Goal: Transaction & Acquisition: Book appointment/travel/reservation

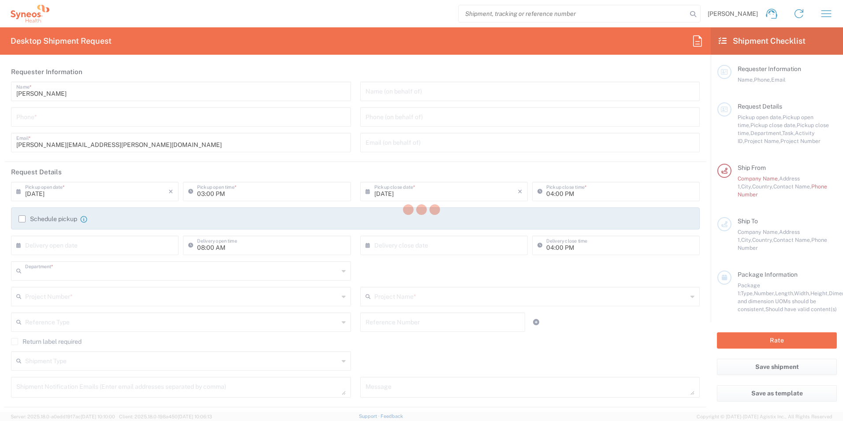
type input "3190"
type input "[GEOGRAPHIC_DATA]"
type input "[PERSON_NAME] Research Group Ltd-Macclesfield [GEOGRAPHIC_DATA]"
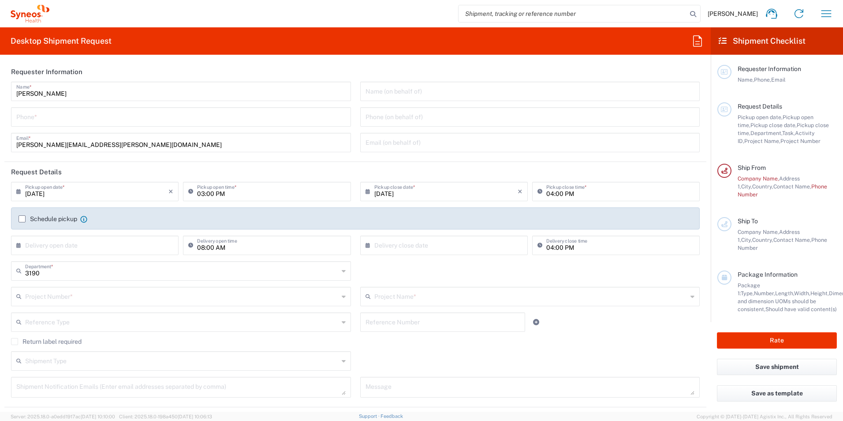
click at [50, 121] on input "tel" at bounding box center [180, 116] width 329 height 15
type input "07576508380"
drag, startPoint x: 127, startPoint y: 122, endPoint x: -6, endPoint y: 122, distance: 133.2
click at [0, 122] on html "[PERSON_NAME] Home Shipment estimator Shipment tracking Desktop shipment reques…" at bounding box center [421, 210] width 843 height 421
click at [78, 120] on input "tel" at bounding box center [180, 116] width 329 height 15
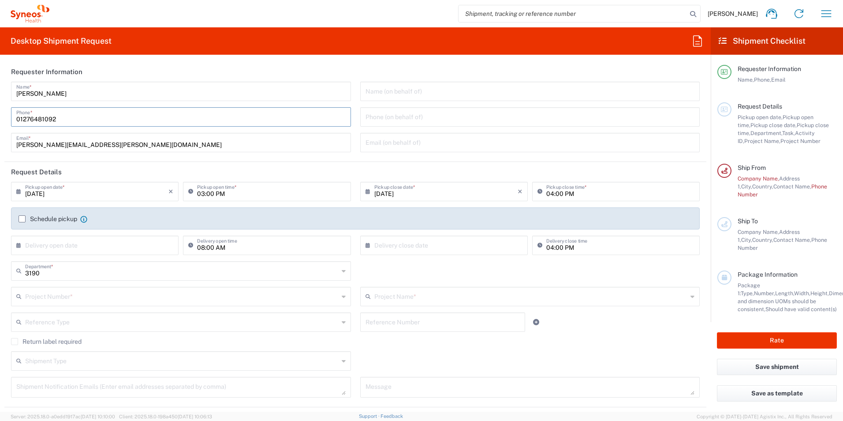
type input "07576508380"
drag, startPoint x: 110, startPoint y: 120, endPoint x: -43, endPoint y: 122, distance: 153.1
click at [0, 122] on html "[PERSON_NAME] Home Shipment estimator Shipment tracking Desktop shipment reques…" at bounding box center [421, 210] width 843 height 421
type input "07576508380"
drag, startPoint x: 69, startPoint y: 114, endPoint x: 3, endPoint y: 128, distance: 67.1
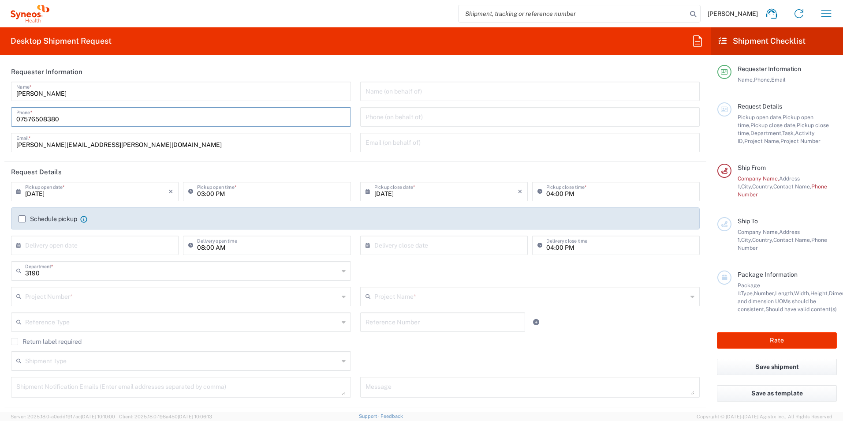
click at [3, 128] on form "Requester Information [PERSON_NAME] Name * [PHONE_NUMBER] Phone * [PERSON_NAME]…" at bounding box center [355, 237] width 711 height 350
click at [307, 111] on input "01276481092" at bounding box center [180, 116] width 329 height 15
type input "01276481092"
click at [392, 105] on div "Name (on behalf of) Phone (on behalf of) Email (on behalf of)" at bounding box center [530, 120] width 349 height 77
click at [415, 91] on input "text" at bounding box center [530, 90] width 329 height 15
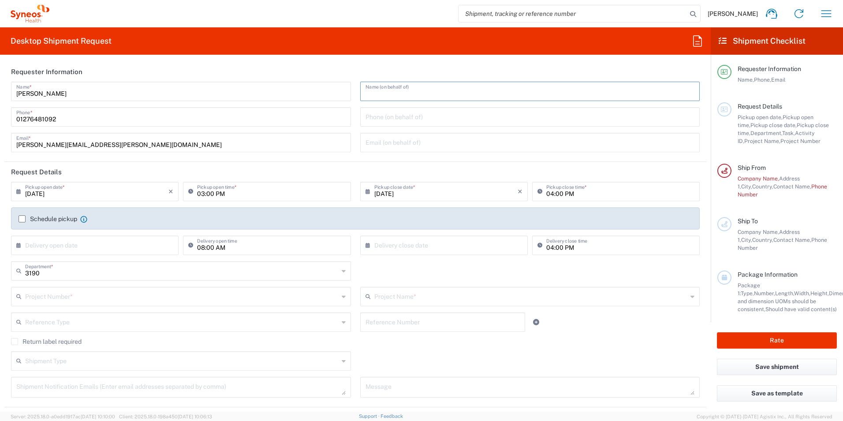
type input "z"
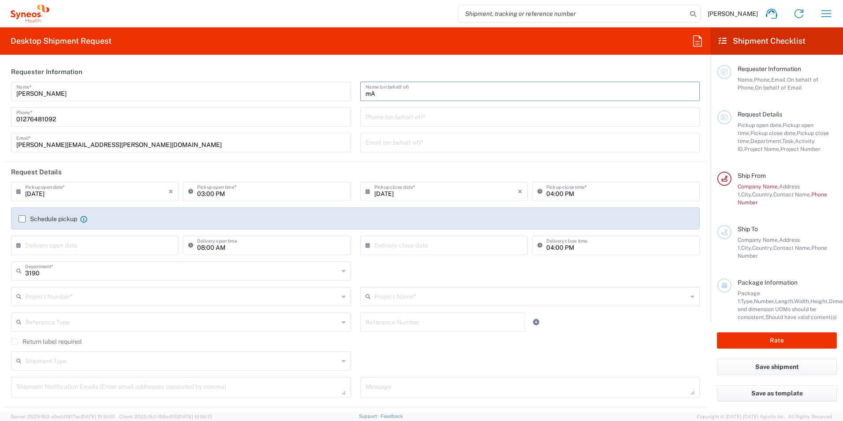
type input "m"
type input "May Zaw"
type input "16133714657"
click at [417, 143] on input "text" at bounding box center [530, 141] width 329 height 15
type input "[EMAIL_ADDRESS][DOMAIN_NAME]"
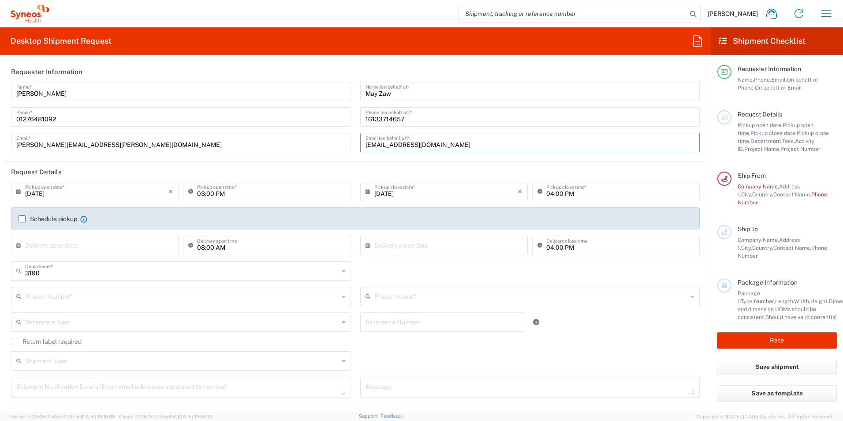
click at [474, 106] on div "May Zaw Name (on behalf of) 16133714657 Phone (on behalf of) * [EMAIL_ADDRESS][…" at bounding box center [530, 120] width 349 height 77
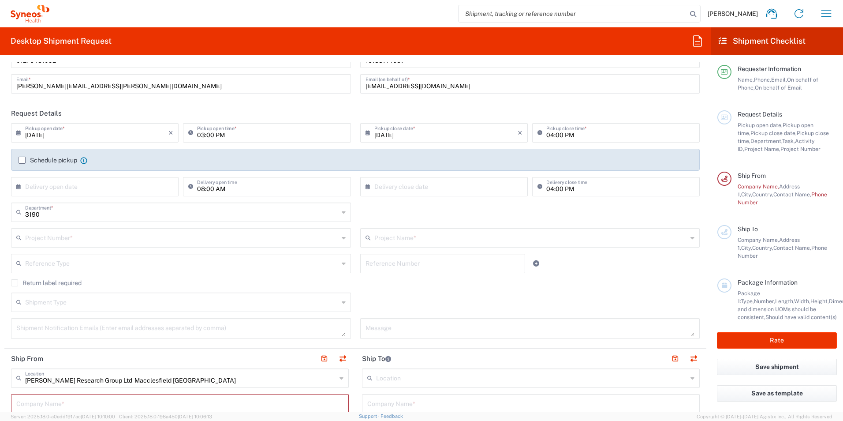
scroll to position [44, 0]
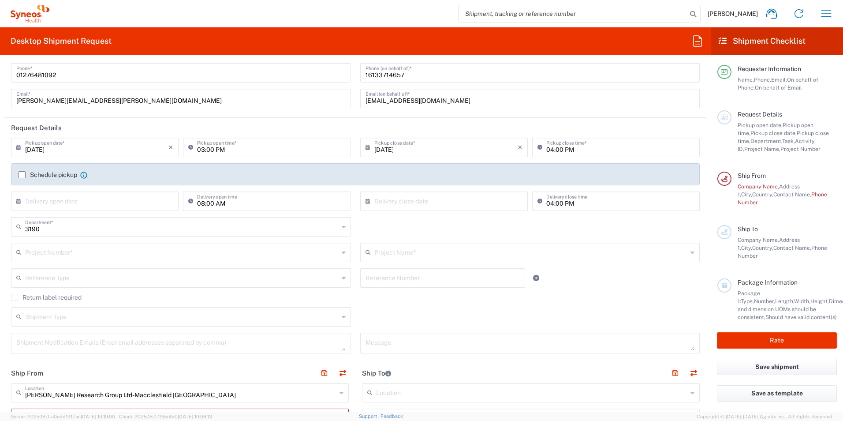
click at [437, 133] on header "Request Details" at bounding box center [355, 128] width 702 height 20
click at [431, 145] on input "[DATE]" at bounding box center [445, 146] width 143 height 15
click at [456, 196] on span "11" at bounding box center [455, 202] width 13 height 12
type input "[DATE]"
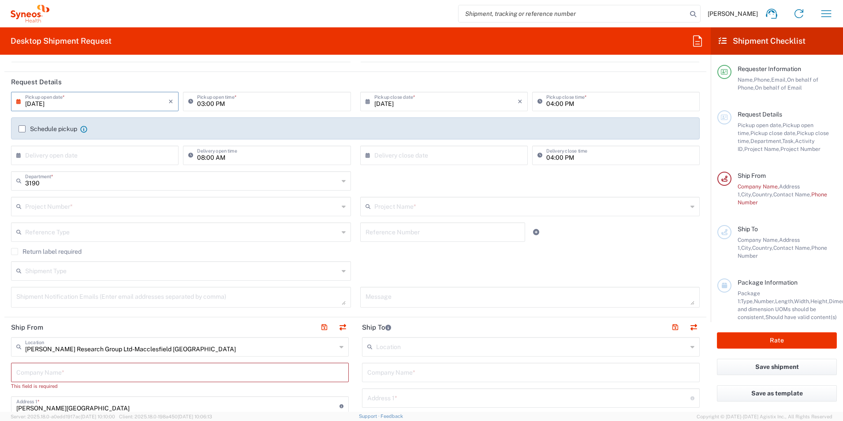
scroll to position [132, 0]
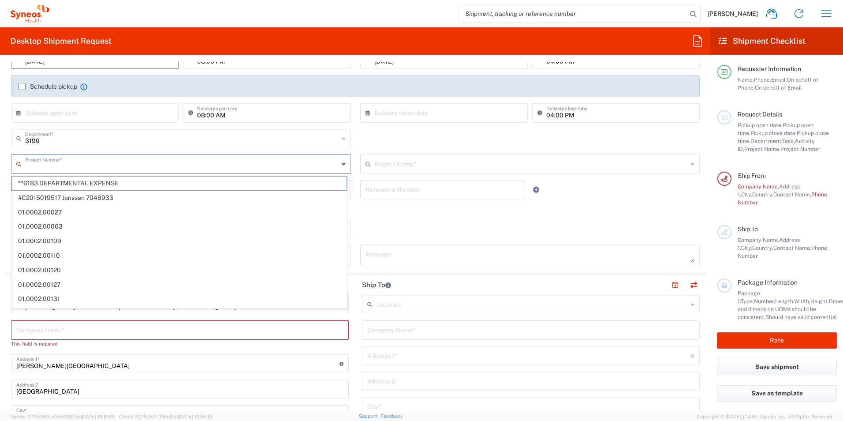
click at [81, 170] on input "text" at bounding box center [182, 163] width 314 height 15
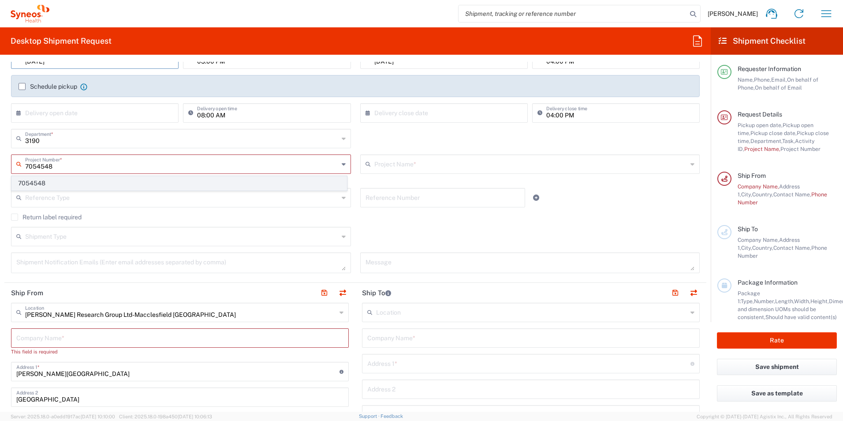
type input "7054548"
click at [74, 182] on span "7054548" at bounding box center [179, 183] width 335 height 14
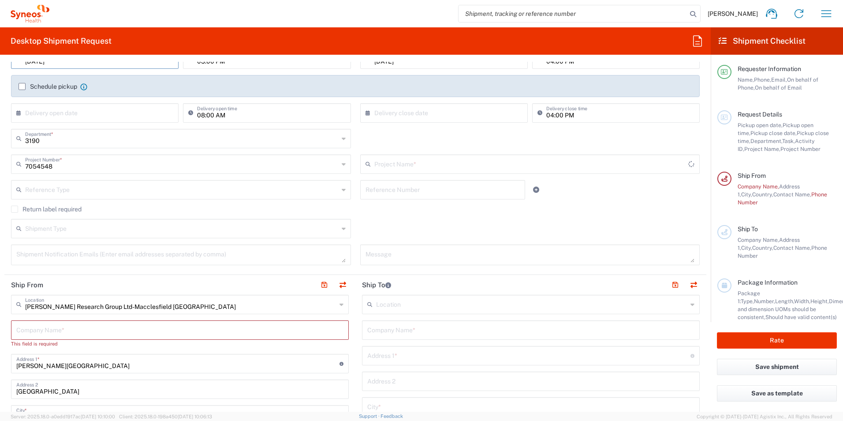
type input "802-[DATE]-003"
click at [390, 195] on input "text" at bounding box center [443, 188] width 155 height 15
type input "0019002-007 V14 Worksheets"
click at [433, 224] on div "Shipment Type Batch Regular" at bounding box center [356, 232] width 698 height 26
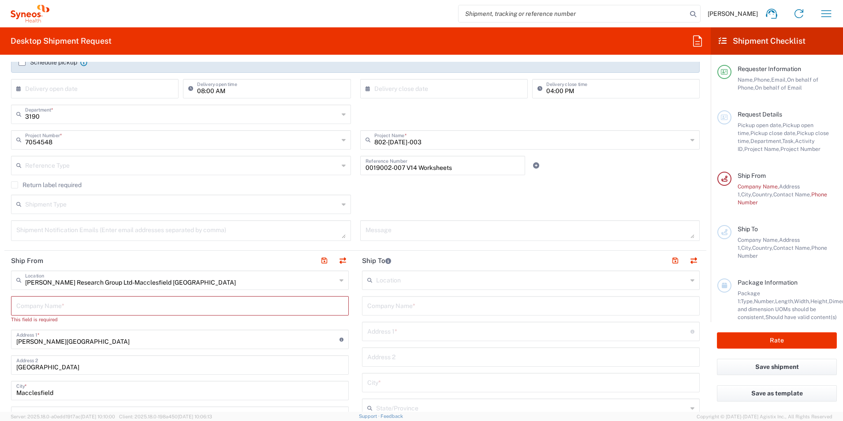
scroll to position [176, 0]
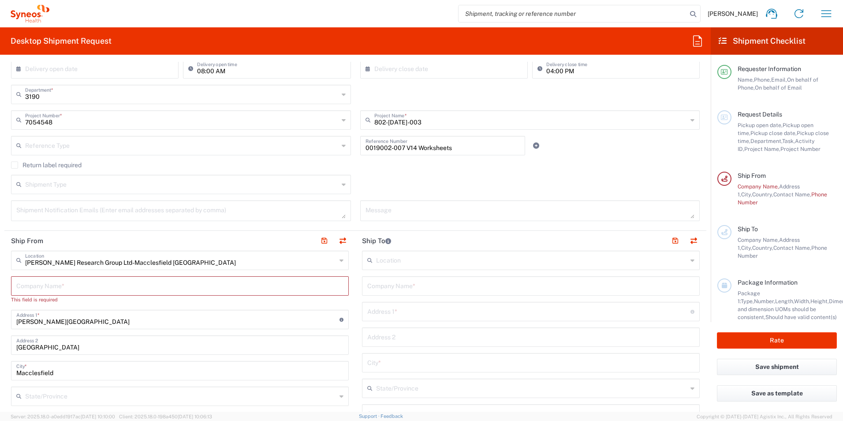
click at [337, 186] on div "Shipment Type" at bounding box center [181, 184] width 340 height 19
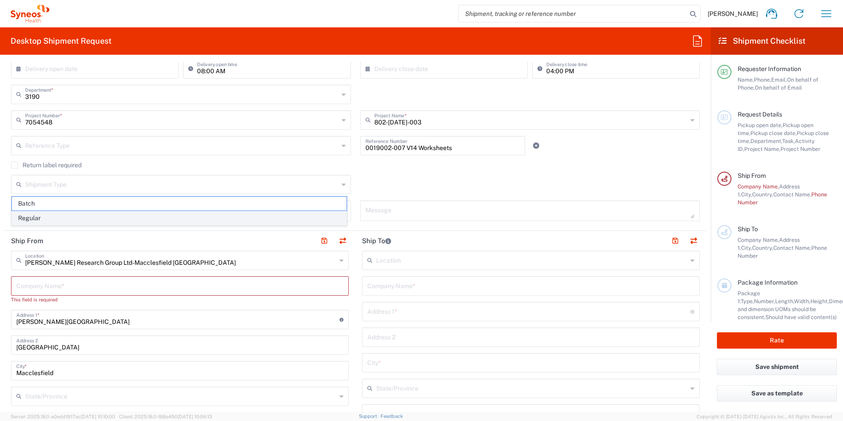
click at [259, 216] on span "Regular" at bounding box center [179, 218] width 335 height 14
type input "Regular"
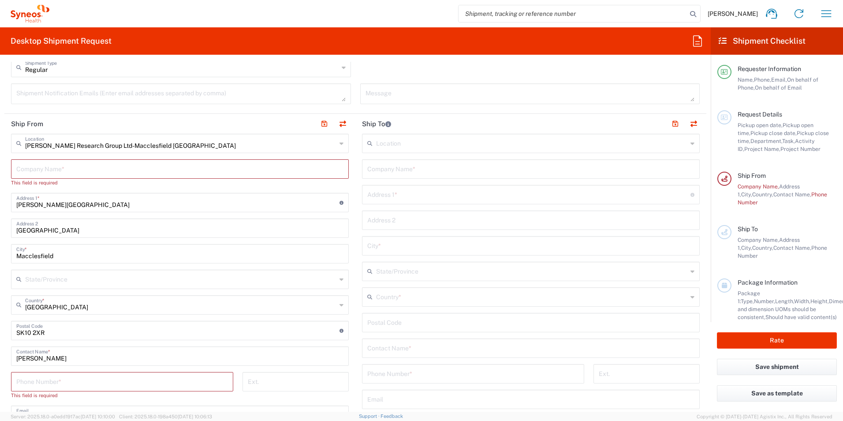
scroll to position [309, 0]
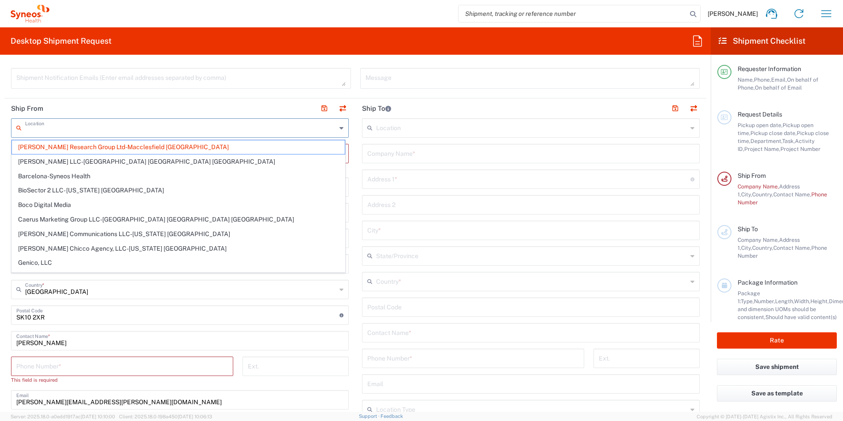
drag, startPoint x: 187, startPoint y: 131, endPoint x: 30, endPoint y: 131, distance: 157.0
click at [30, 131] on input "text" at bounding box center [180, 127] width 311 height 15
click at [202, 107] on header "Ship From" at bounding box center [179, 108] width 351 height 20
type input "[PERSON_NAME] Research Group Ltd-Macclesfield [GEOGRAPHIC_DATA]"
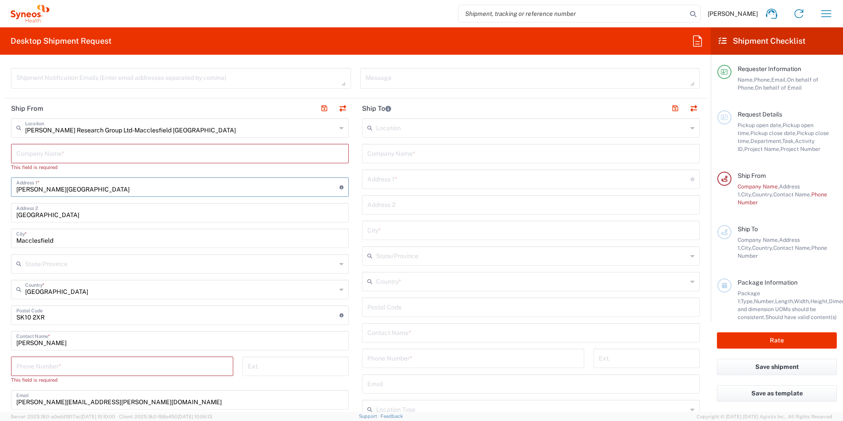
drag, startPoint x: 117, startPoint y: 192, endPoint x: -64, endPoint y: 188, distance: 181.8
click at [0, 188] on html "[PERSON_NAME] Home Shipment estimator Shipment tracking Desktop shipment reques…" at bounding box center [421, 210] width 843 height 421
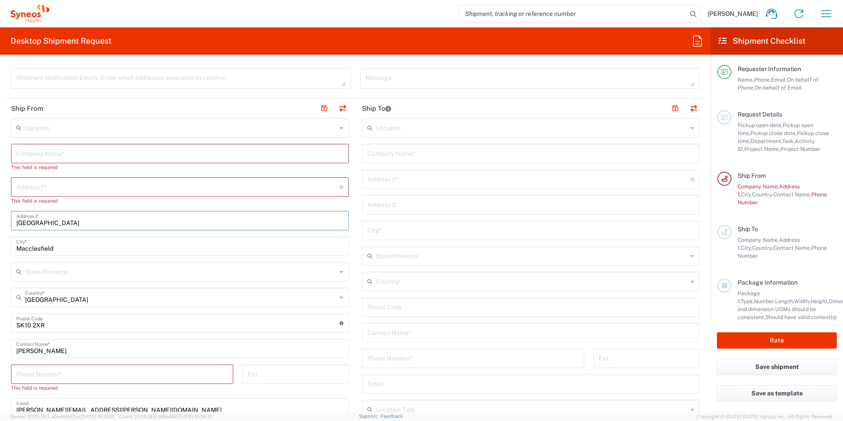
drag, startPoint x: 116, startPoint y: 221, endPoint x: 76, endPoint y: 251, distance: 49.8
click at [9, 220] on main "Location [PERSON_NAME] LLC-[GEOGRAPHIC_DATA] [GEOGRAPHIC_DATA] [GEOGRAPHIC_DATA…" at bounding box center [179, 341] width 351 height 446
drag, startPoint x: 76, startPoint y: 248, endPoint x: 11, endPoint y: 249, distance: 64.9
click at [11, 249] on div "Macclesfield City *" at bounding box center [180, 245] width 338 height 19
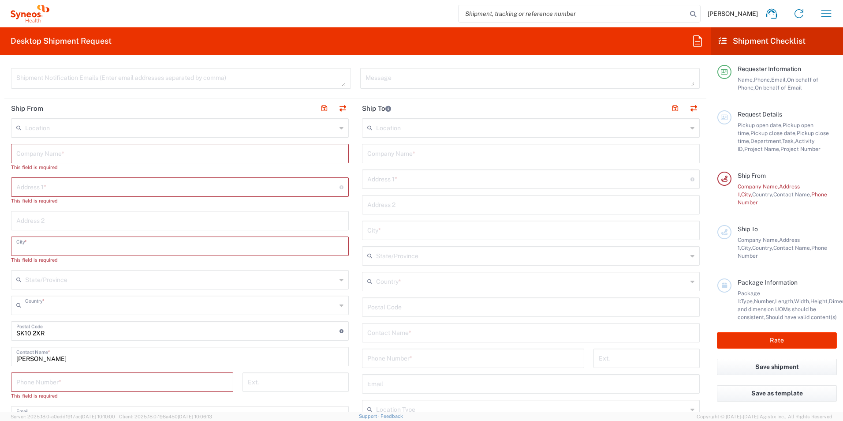
click at [86, 303] on input "text" at bounding box center [180, 304] width 311 height 15
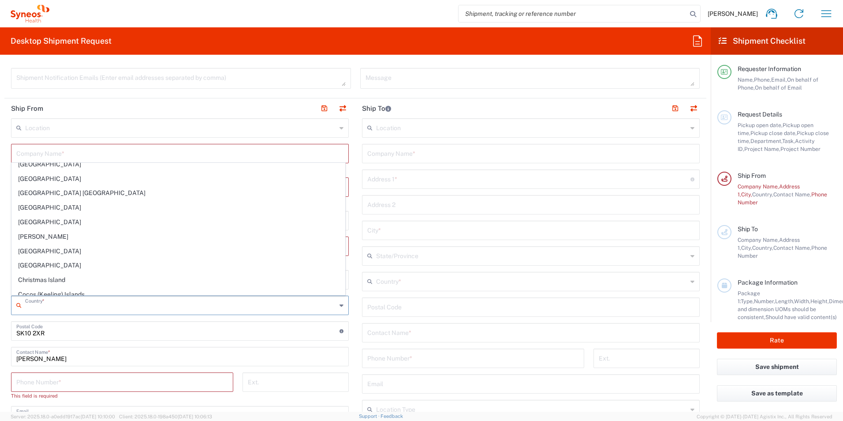
scroll to position [529, 0]
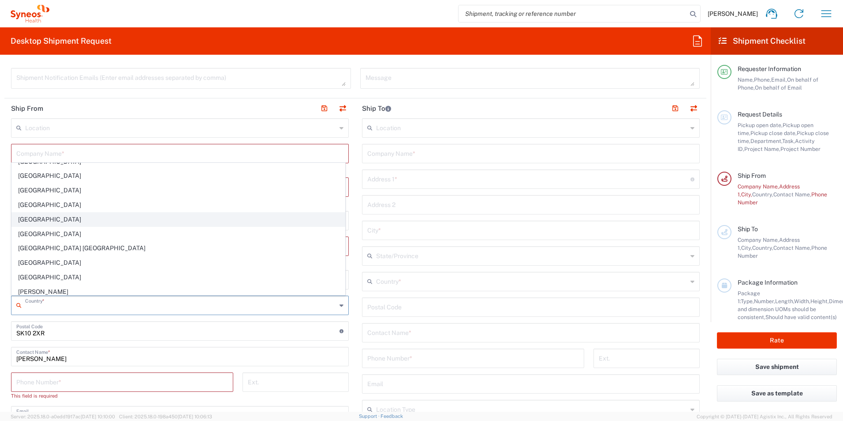
click at [23, 214] on span "[GEOGRAPHIC_DATA]" at bounding box center [178, 220] width 333 height 14
type input "[GEOGRAPHIC_DATA]"
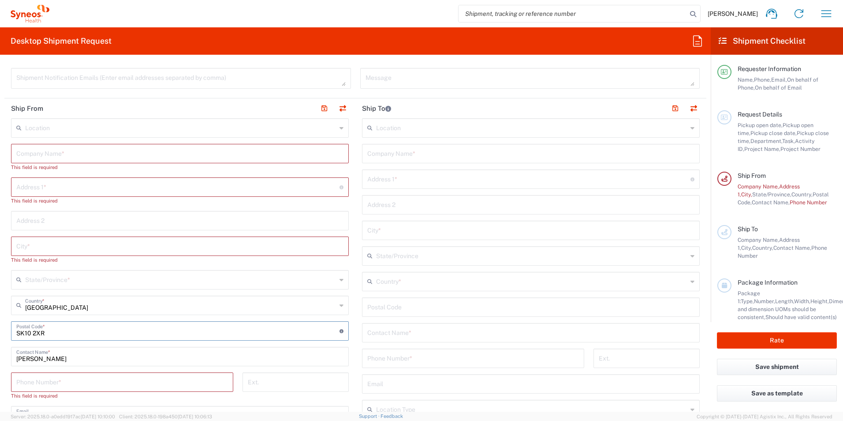
drag, startPoint x: 59, startPoint y: 334, endPoint x: -19, endPoint y: 322, distance: 79.3
click at [0, 322] on html "[PERSON_NAME] Home Shipment estimator Shipment tracking Desktop shipment reques…" at bounding box center [421, 210] width 843 height 421
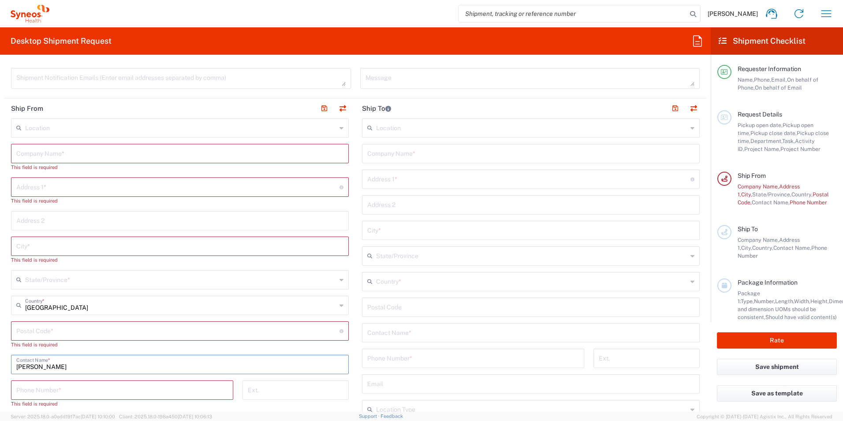
drag, startPoint x: 56, startPoint y: 363, endPoint x: 64, endPoint y: 343, distance: 21.8
click at [9, 359] on main "Location [PERSON_NAME] LLC-[GEOGRAPHIC_DATA] [GEOGRAPHIC_DATA] [GEOGRAPHIC_DATA…" at bounding box center [179, 348] width 351 height 461
click at [58, 154] on input "text" at bounding box center [179, 152] width 327 height 15
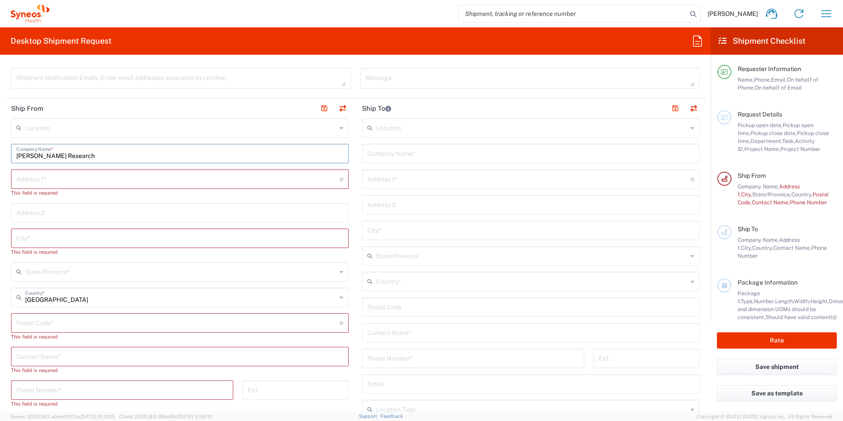
type input "[PERSON_NAME] Research"
click at [85, 185] on input "text" at bounding box center [177, 178] width 323 height 15
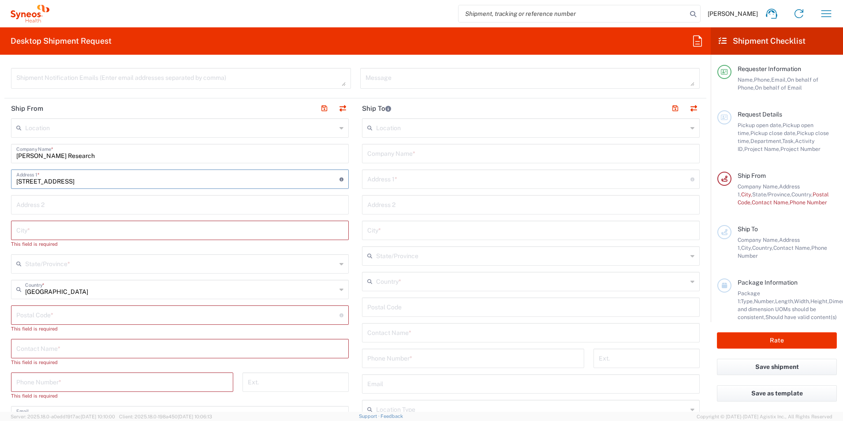
type input "[STREET_ADDRESS]"
click at [206, 240] on div "City *" at bounding box center [180, 230] width 338 height 19
click at [188, 228] on input "text" at bounding box center [179, 229] width 327 height 15
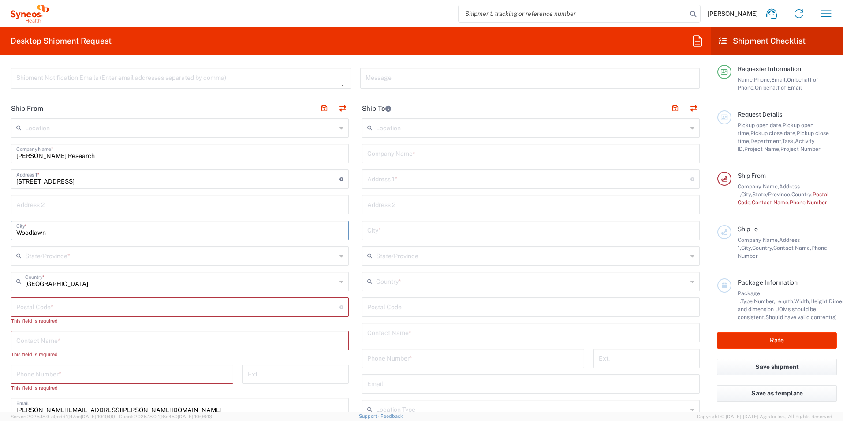
type input "Woodlawn"
click at [180, 255] on input "text" at bounding box center [180, 254] width 311 height 15
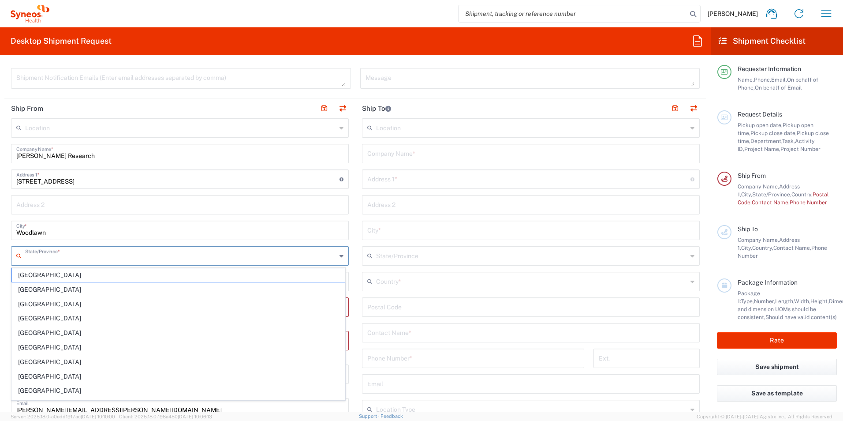
drag, startPoint x: 24, startPoint y: 387, endPoint x: 23, endPoint y: 336, distance: 50.7
click at [24, 387] on span "[GEOGRAPHIC_DATA]" at bounding box center [178, 391] width 333 height 14
type input "[GEOGRAPHIC_DATA]"
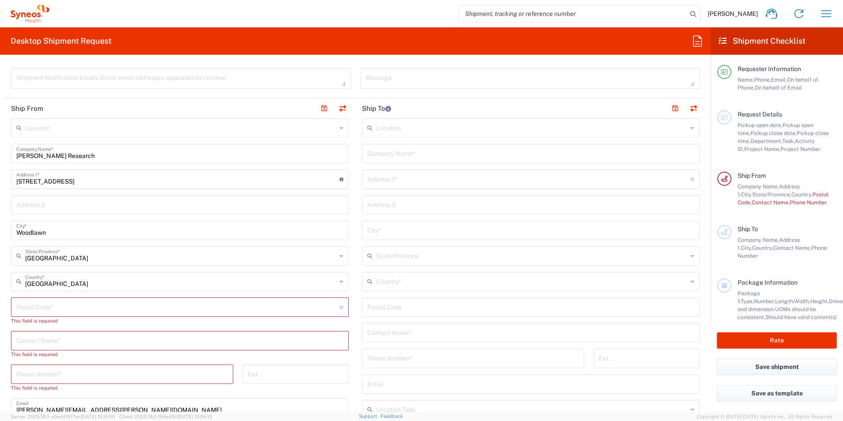
click at [24, 313] on input "undefined" at bounding box center [177, 306] width 323 height 15
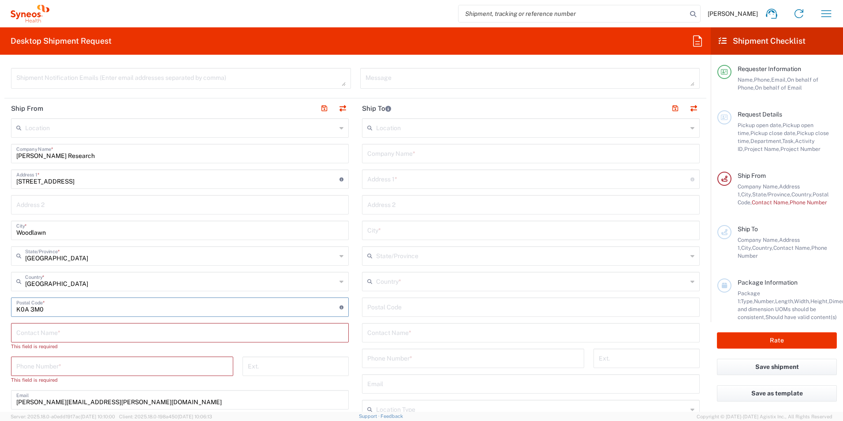
type input "K0A 3M0"
click at [24, 335] on input "text" at bounding box center [179, 331] width 327 height 15
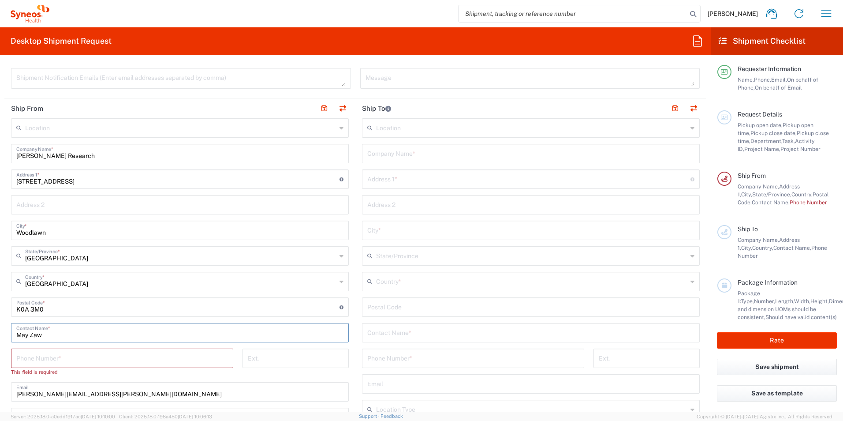
type input "May Zaw"
click at [57, 356] on input "tel" at bounding box center [122, 357] width 212 height 15
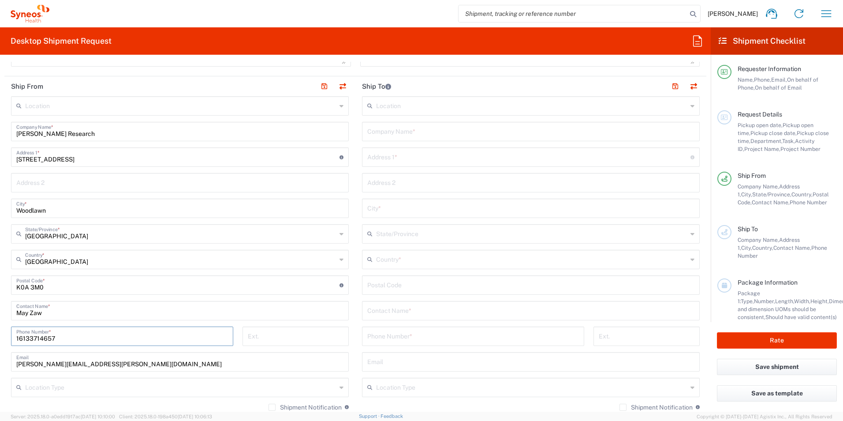
scroll to position [441, 0]
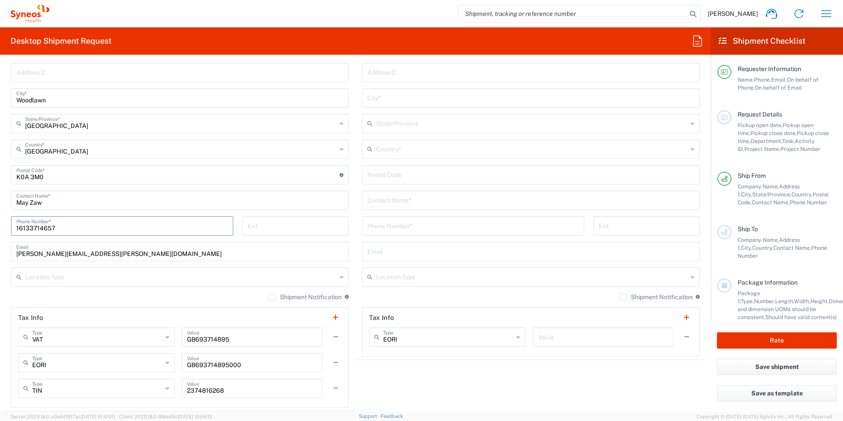
type input "16133714657"
drag, startPoint x: 149, startPoint y: 251, endPoint x: 3, endPoint y: 251, distance: 146.0
click at [3, 251] on form "Requester Information [PERSON_NAME] Name * [PHONE_NUMBER] Phone * [PERSON_NAME]…" at bounding box center [355, 237] width 711 height 350
type input "[EMAIL_ADDRESS][DOMAIN_NAME]"
click at [192, 206] on input "May Zaw" at bounding box center [179, 199] width 327 height 15
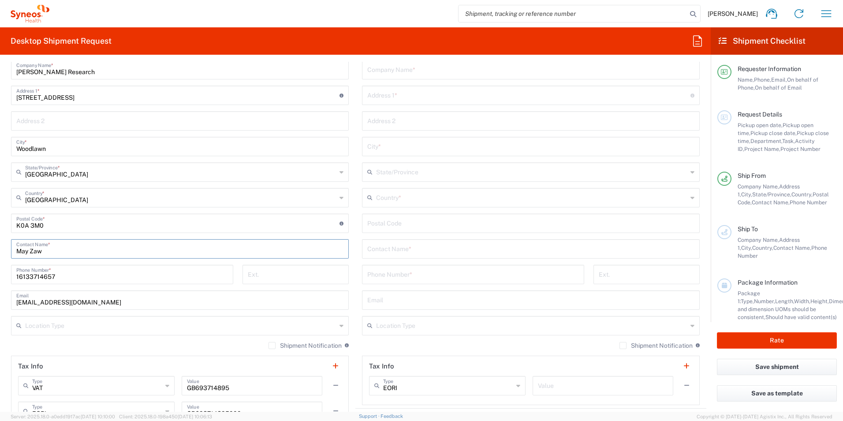
scroll to position [397, 0]
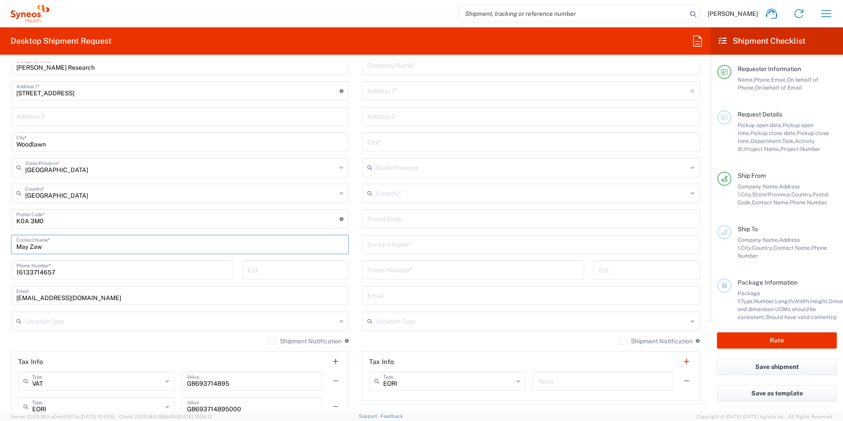
click at [211, 325] on input "text" at bounding box center [180, 320] width 311 height 15
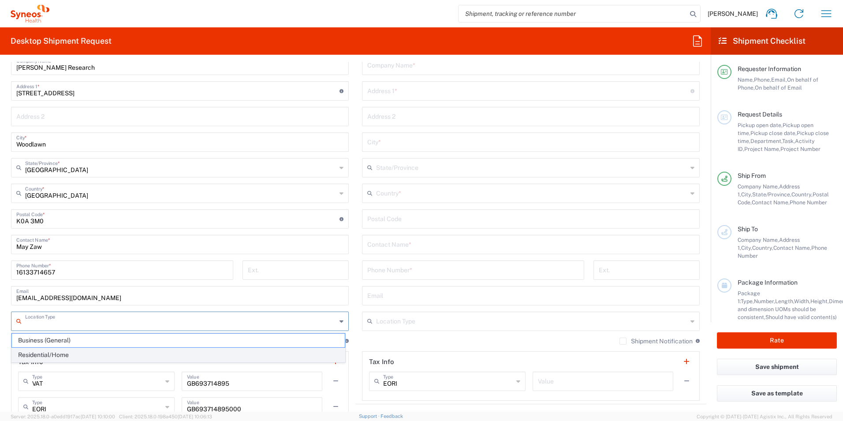
click at [84, 354] on span "Residential/Home" at bounding box center [178, 355] width 333 height 14
type input "Residential/Home"
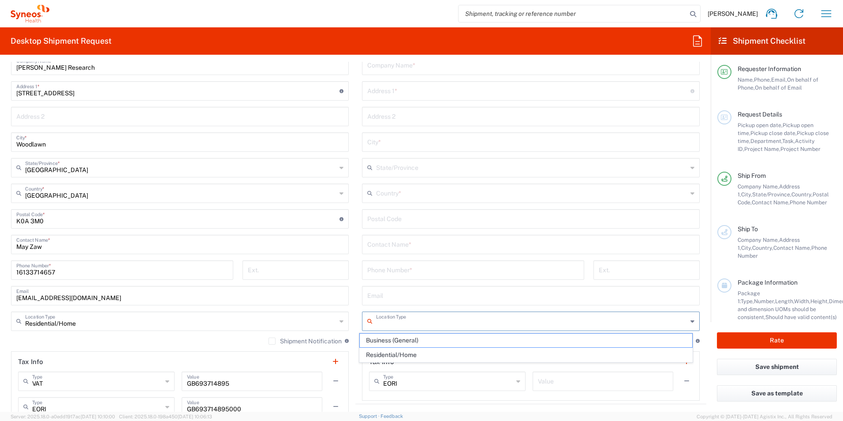
click at [417, 326] on input "text" at bounding box center [531, 320] width 311 height 15
click at [466, 341] on span "Business (General)" at bounding box center [526, 340] width 333 height 14
type input "Business (General)"
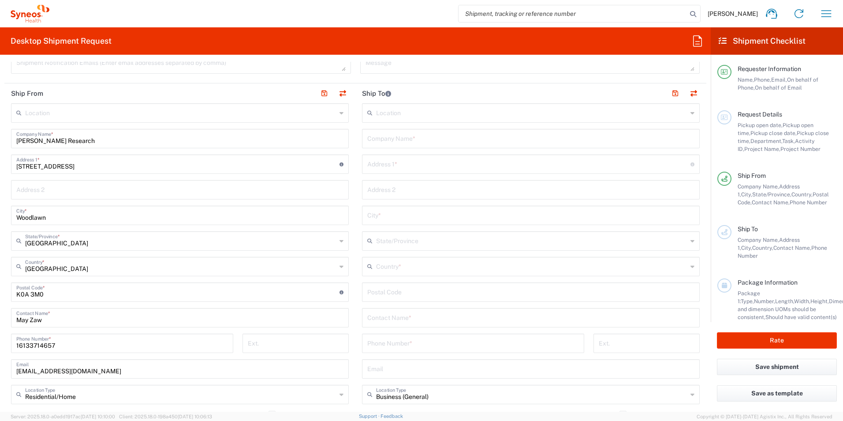
scroll to position [221, 0]
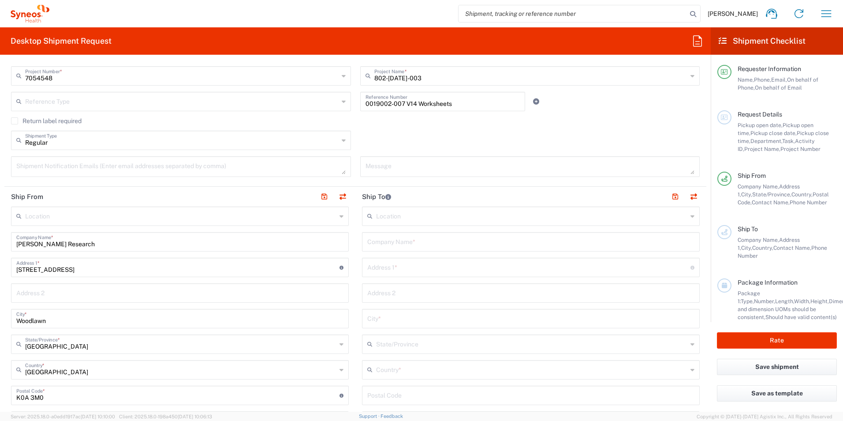
click at [391, 245] on input "text" at bounding box center [530, 240] width 327 height 15
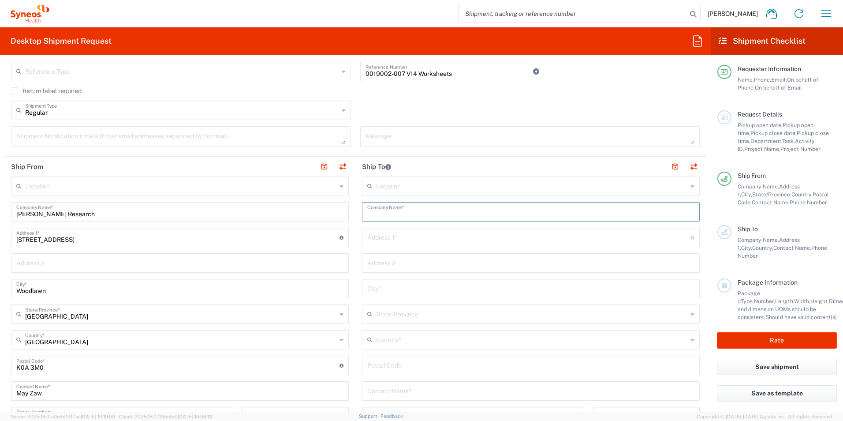
scroll to position [265, 0]
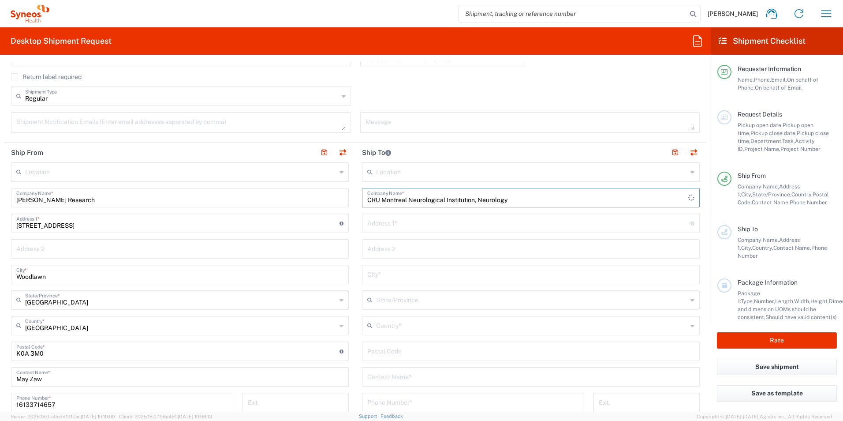
type input "CRU Montreal Neurological Institution, Neurology"
click at [483, 220] on input "text" at bounding box center [528, 222] width 323 height 15
type input "[STREET_ADDRESS]"
click at [539, 256] on div "Address 2" at bounding box center [531, 248] width 338 height 19
click at [438, 282] on div "City *" at bounding box center [531, 274] width 338 height 19
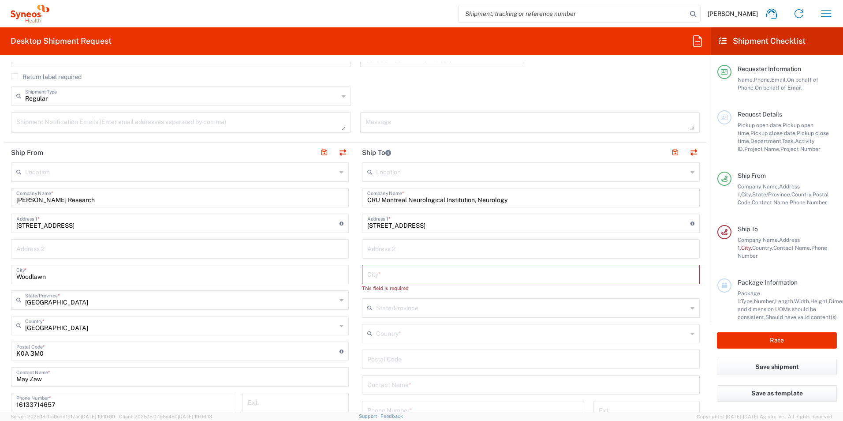
click at [412, 334] on div "Country *" at bounding box center [531, 333] width 338 height 19
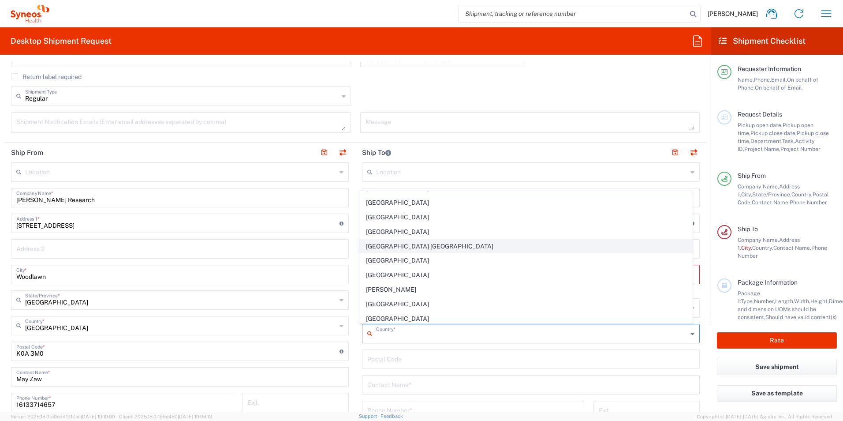
scroll to position [529, 0]
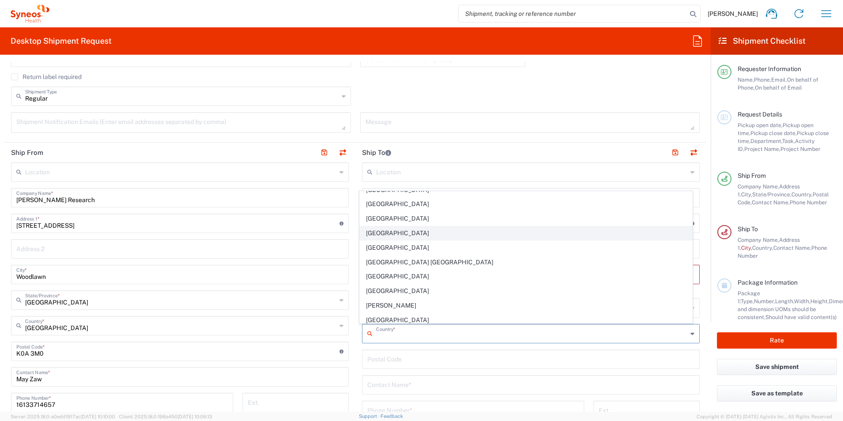
click at [392, 236] on span "[GEOGRAPHIC_DATA]" at bounding box center [526, 233] width 333 height 14
type input "[GEOGRAPHIC_DATA]"
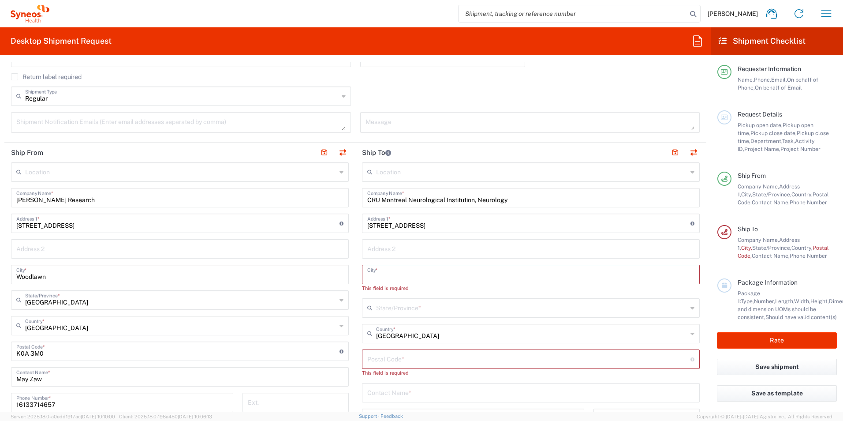
click at [388, 273] on input "text" at bounding box center [530, 273] width 327 height 15
type input "[GEOGRAPHIC_DATA]"
click at [418, 303] on input "text" at bounding box center [531, 299] width 311 height 15
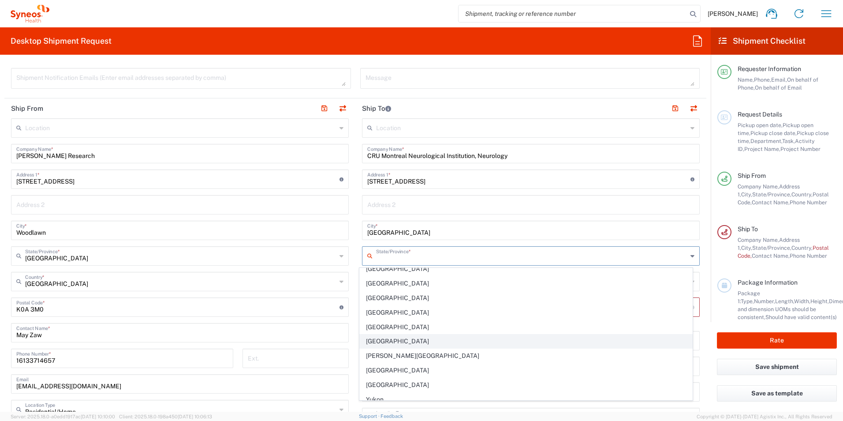
scroll to position [56, 0]
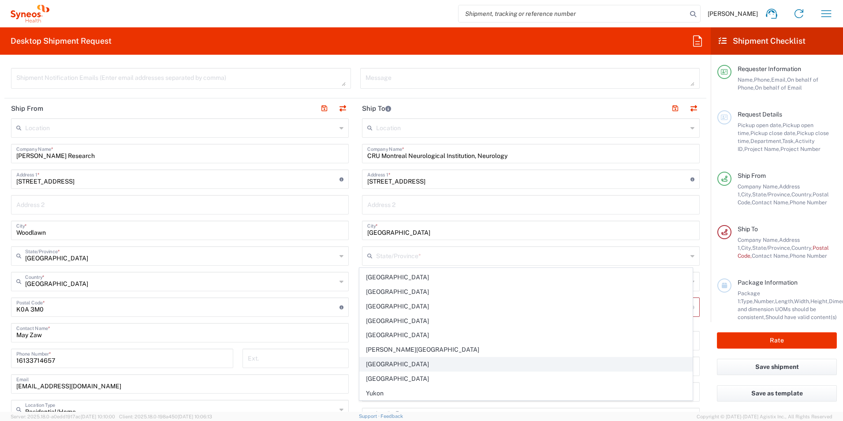
click at [398, 366] on span "[GEOGRAPHIC_DATA]" at bounding box center [526, 364] width 333 height 14
type input "[GEOGRAPHIC_DATA]"
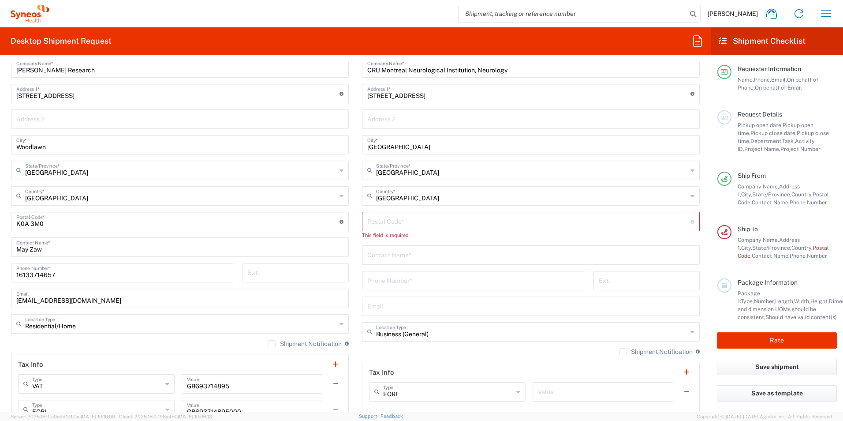
scroll to position [397, 0]
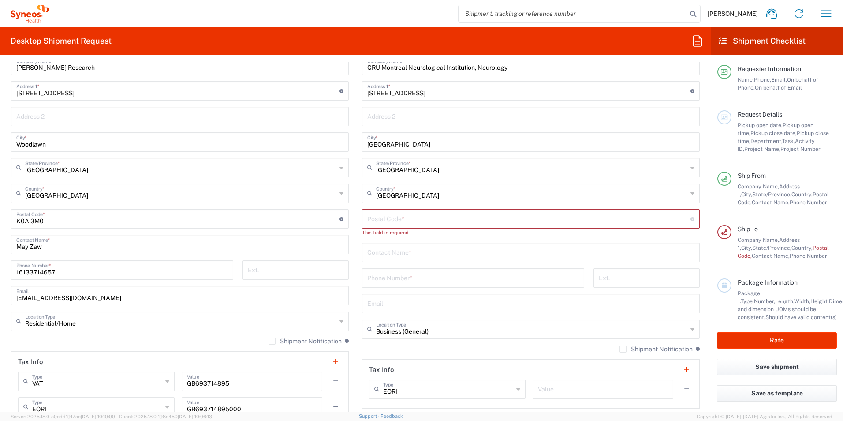
click at [395, 224] on input "undefined" at bounding box center [528, 217] width 323 height 15
type input "H3A 2B4"
click at [367, 246] on input "text" at bounding box center [530, 243] width 327 height 15
type input "[PERSON_NAME]"
click at [421, 269] on input "tel" at bounding box center [473, 269] width 212 height 15
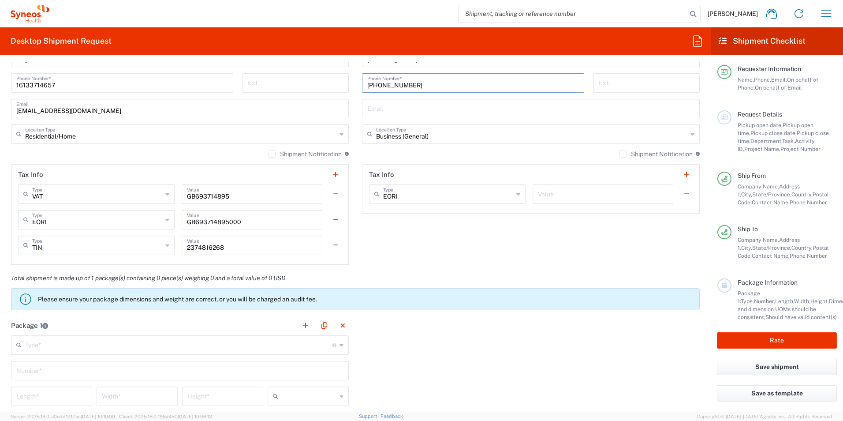
scroll to position [618, 0]
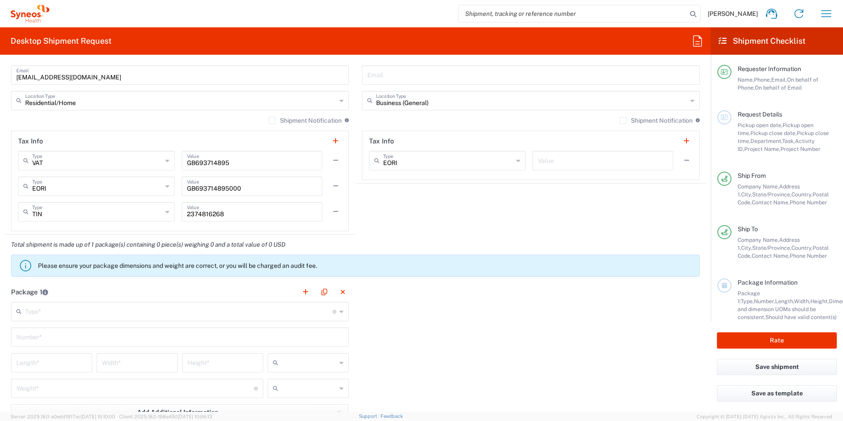
type input "[PHONE_NUMBER]"
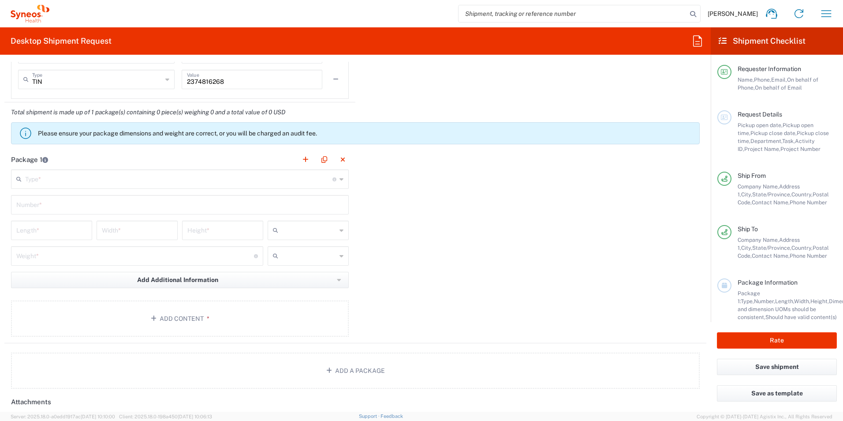
click at [168, 181] on input "text" at bounding box center [178, 178] width 307 height 15
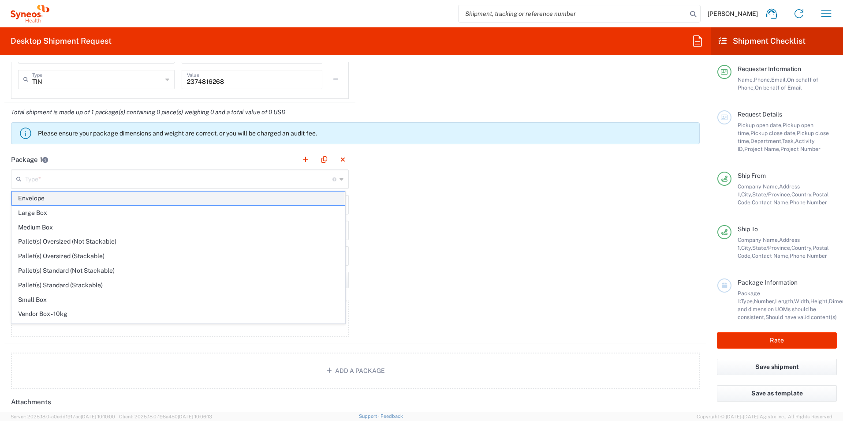
click at [151, 202] on span "Envelope" at bounding box center [178, 198] width 333 height 14
type input "Envelope"
type input "1"
type input "9.5"
type input "12.5"
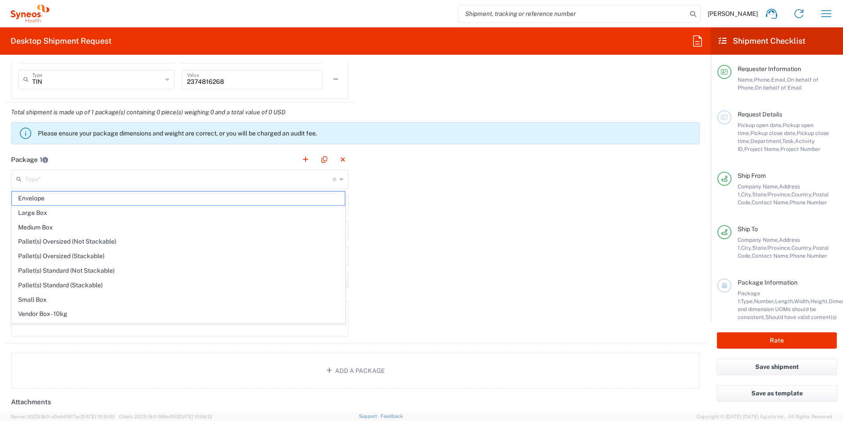
type input "0.25"
type input "in"
type input "0.45"
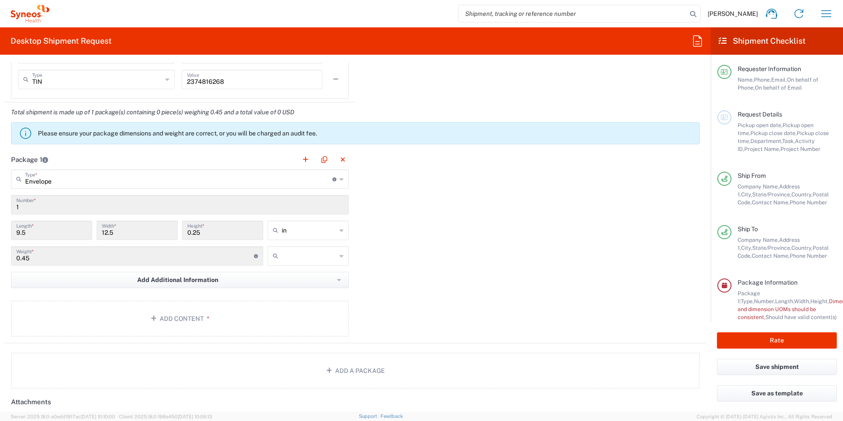
click at [289, 255] on input "text" at bounding box center [309, 256] width 55 height 14
click at [326, 285] on span "lbs" at bounding box center [305, 290] width 79 height 14
type input "lbs"
click at [249, 304] on button "Add Content *" at bounding box center [180, 318] width 338 height 36
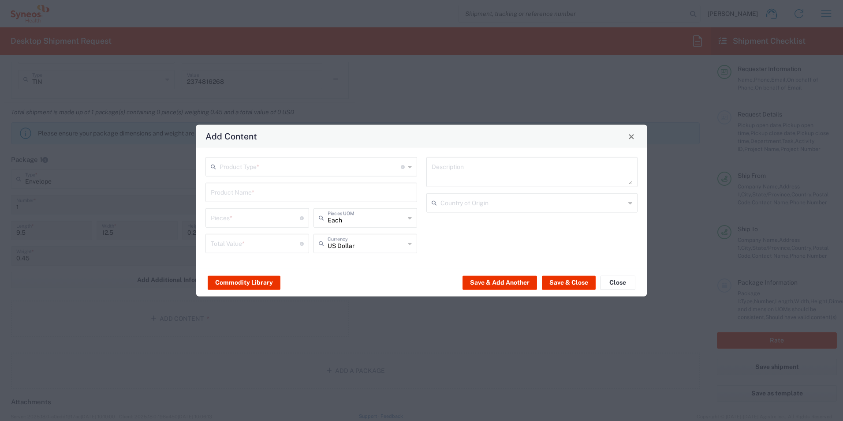
click at [327, 174] on div "Product Type * Document: Paper document generated internally by Syneos, a clien…" at bounding box center [312, 166] width 212 height 19
click at [366, 187] on span "Documents" at bounding box center [311, 186] width 210 height 14
type input "Documents"
type input "1"
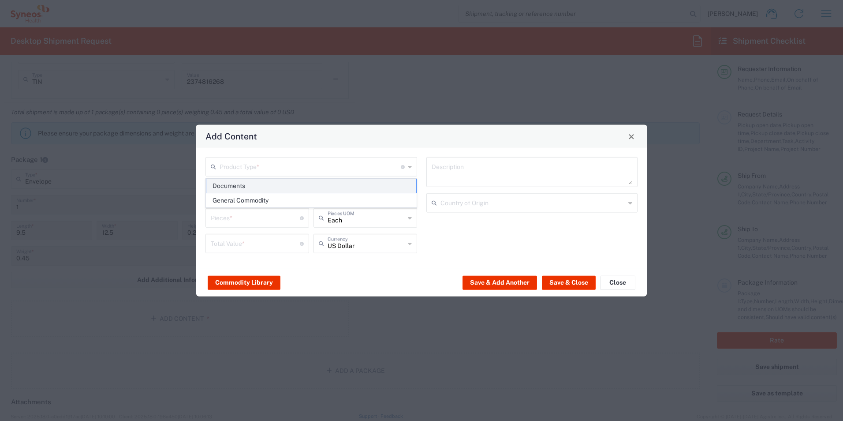
type input "1"
type textarea "Documents"
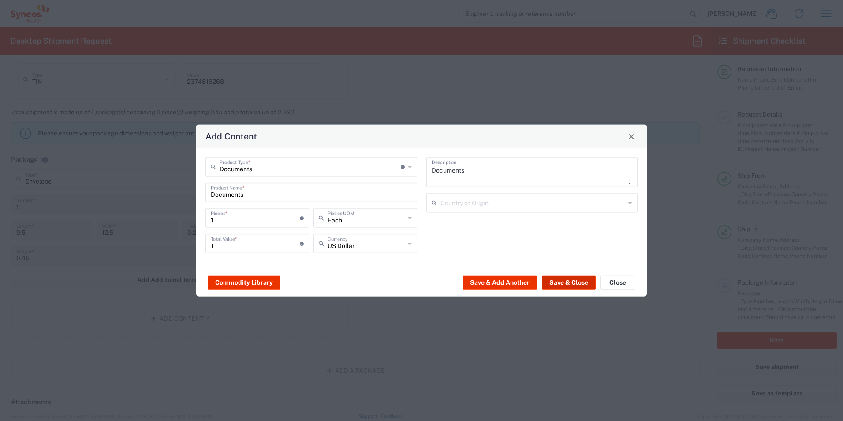
click at [561, 282] on button "Save & Close" at bounding box center [569, 282] width 54 height 14
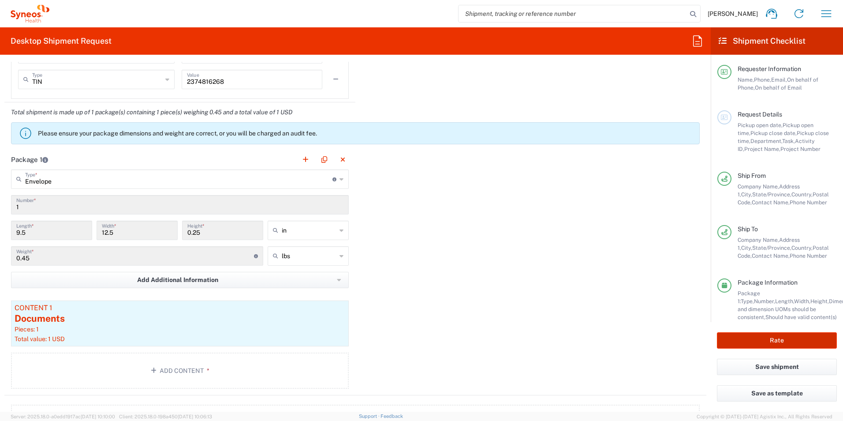
click at [816, 345] on button "Rate" at bounding box center [777, 340] width 120 height 16
type input "7054548"
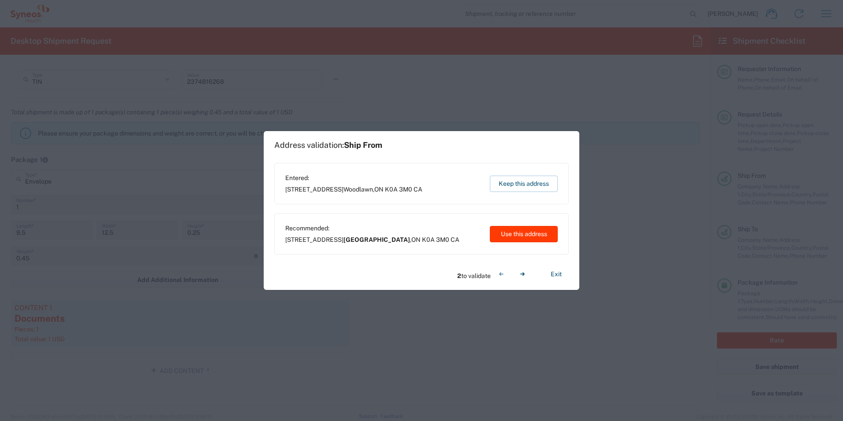
click at [521, 235] on button "Use this address" at bounding box center [524, 234] width 68 height 16
type input "[GEOGRAPHIC_DATA]"
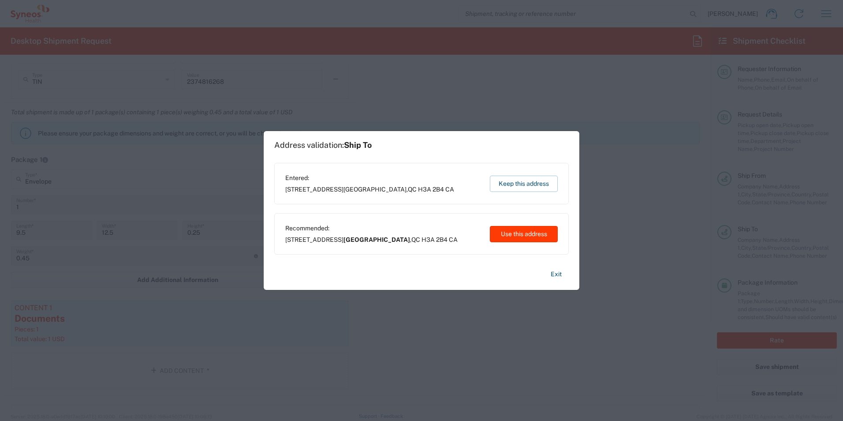
type input "[GEOGRAPHIC_DATA]"
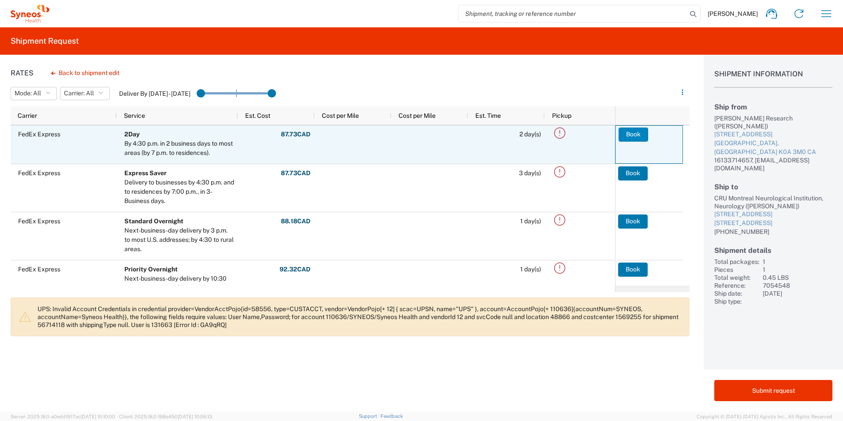
click at [628, 131] on button "Book" at bounding box center [634, 134] width 30 height 14
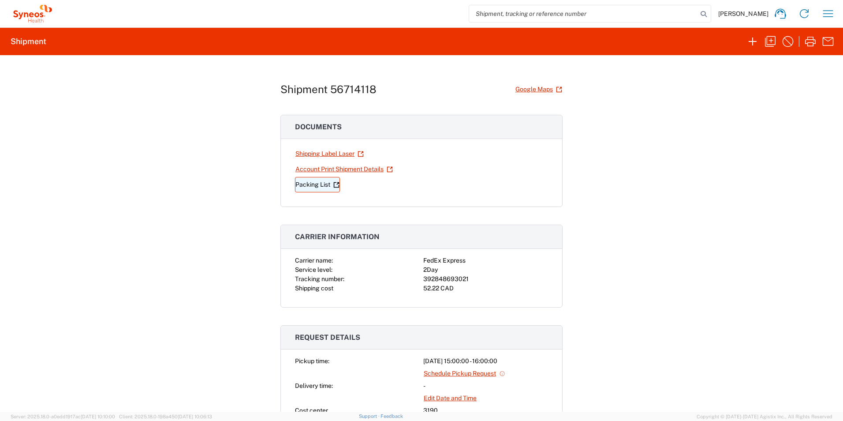
click at [320, 183] on link "Packing List" at bounding box center [317, 184] width 45 height 15
click at [320, 155] on link "Shipping Label Laser" at bounding box center [329, 153] width 69 height 15
